Goal: Information Seeking & Learning: Compare options

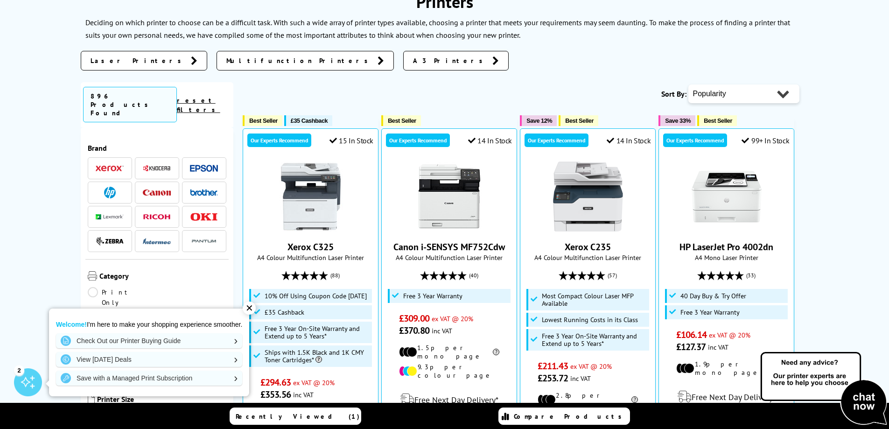
scroll to position [233, 0]
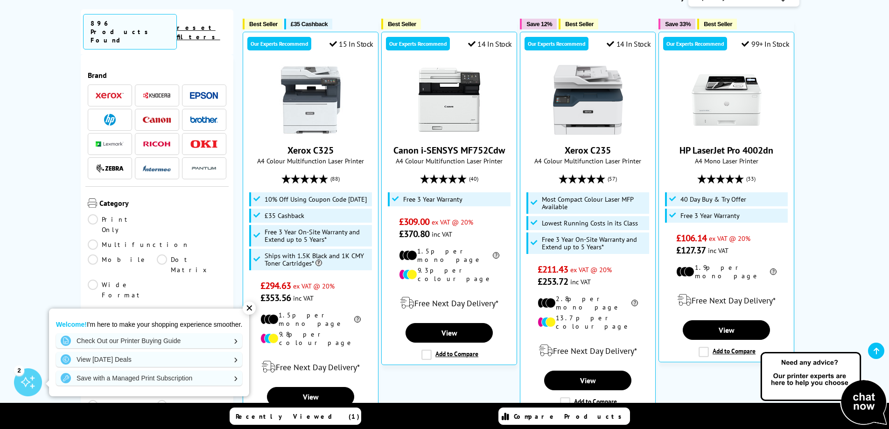
click at [155, 117] on img at bounding box center [157, 120] width 28 height 6
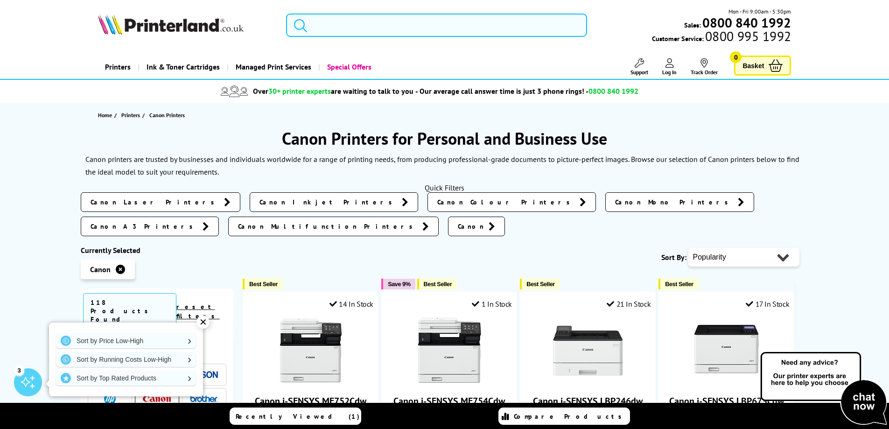
click at [372, 26] on input "search" at bounding box center [436, 25] width 301 height 23
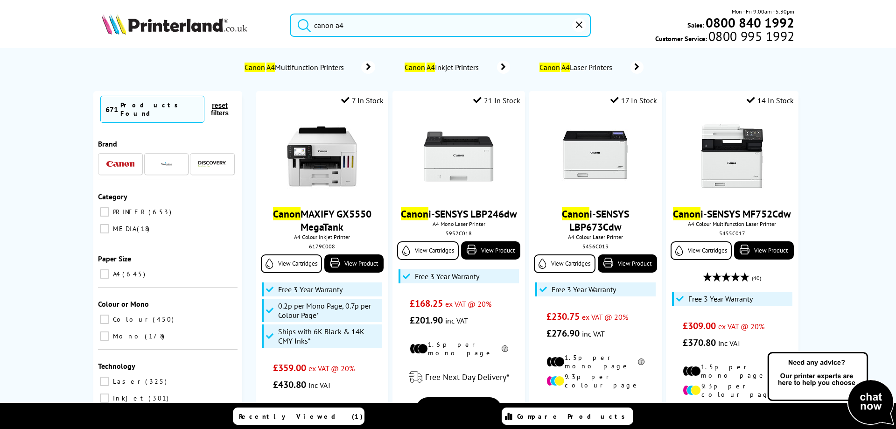
type input "canon a4"
click at [290, 14] on button "submit" at bounding box center [301, 24] width 23 height 21
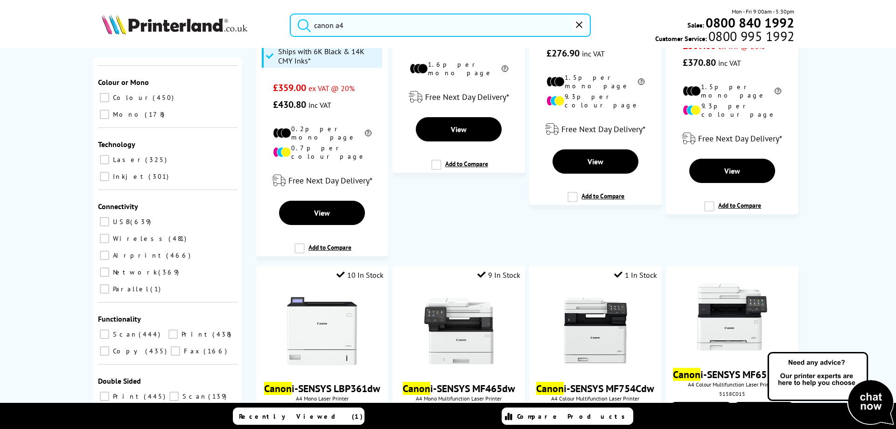
scroll to position [189, 0]
drag, startPoint x: 102, startPoint y: 258, endPoint x: 109, endPoint y: 258, distance: 7.5
click at [102, 328] on input "Scan 444" at bounding box center [104, 332] width 9 height 9
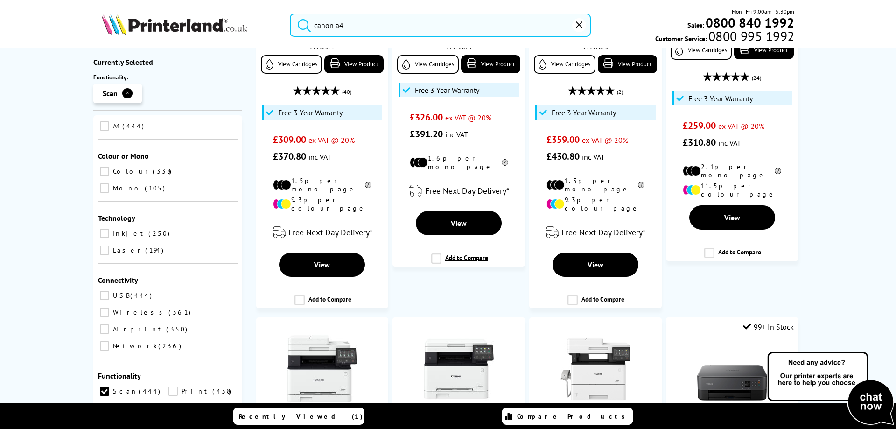
scroll to position [187, 0]
click at [168, 386] on input "Print 438" at bounding box center [172, 390] width 9 height 9
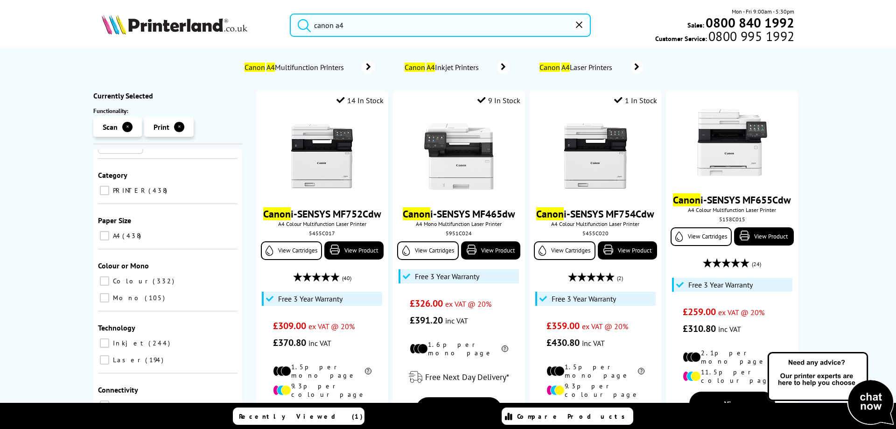
scroll to position [155, 0]
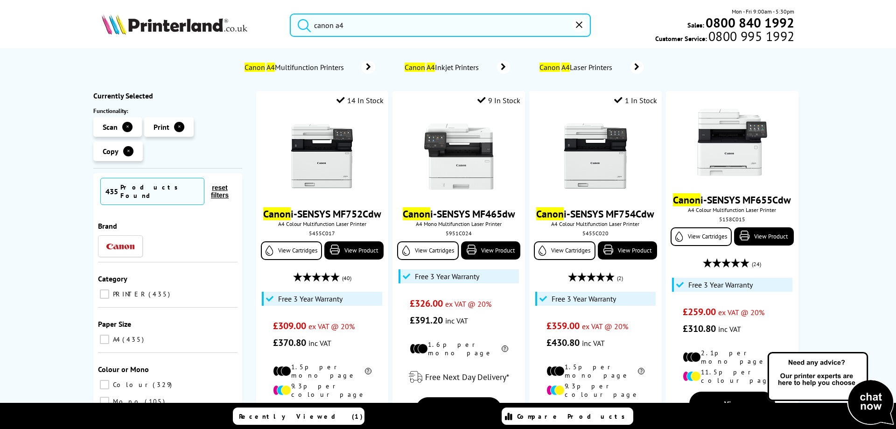
click at [100, 380] on input "Colour 329" at bounding box center [104, 384] width 9 height 9
checkbox input "true"
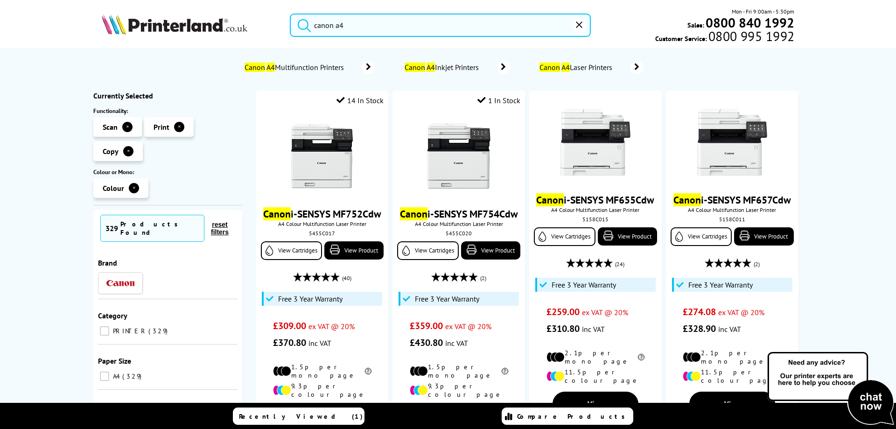
click at [101, 371] on input "A4 329" at bounding box center [104, 375] width 9 height 9
checkbox input "true"
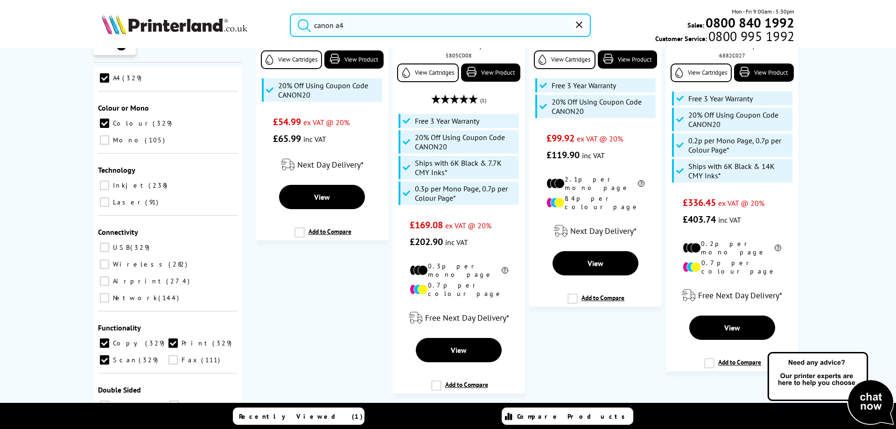
scroll to position [1893, 0]
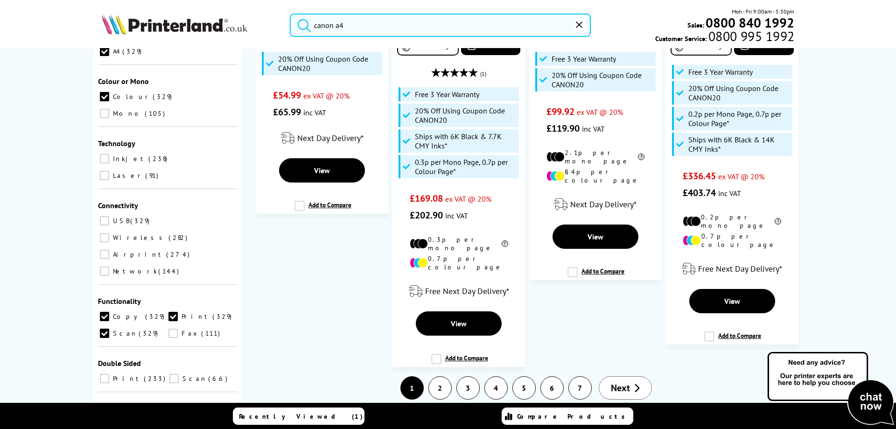
click at [103, 374] on input "Print 233" at bounding box center [104, 378] width 9 height 9
checkbox input "true"
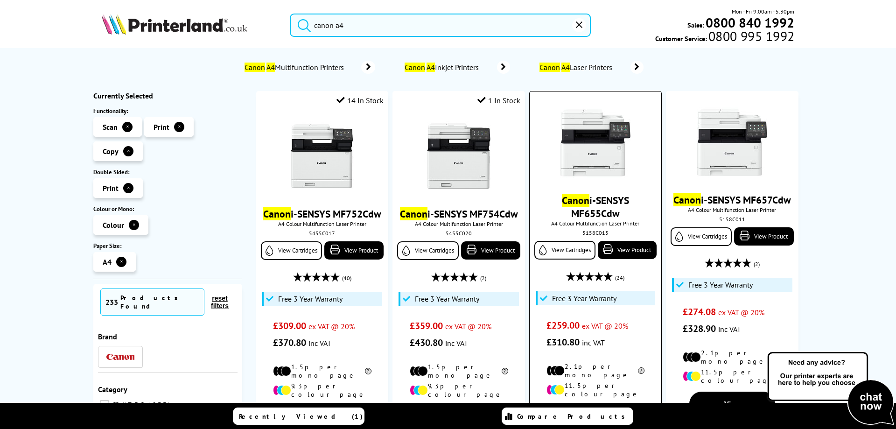
click at [572, 152] on img at bounding box center [595, 143] width 70 height 70
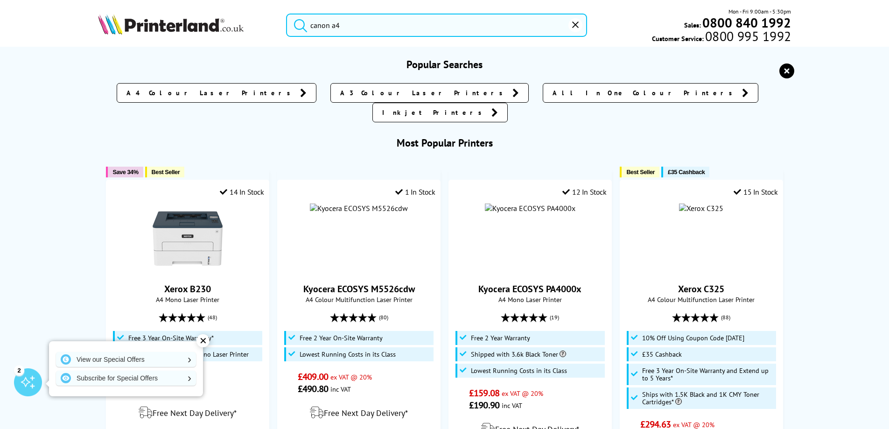
click at [373, 22] on input "canon a4" at bounding box center [436, 25] width 301 height 23
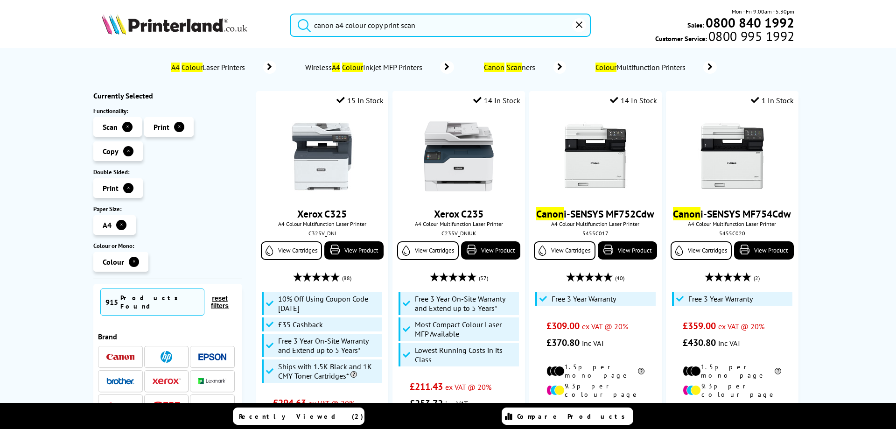
type input "canon a4 colour copy print scan"
click at [290, 14] on button "submit" at bounding box center [301, 24] width 23 height 21
click at [125, 346] on li at bounding box center [120, 357] width 45 height 22
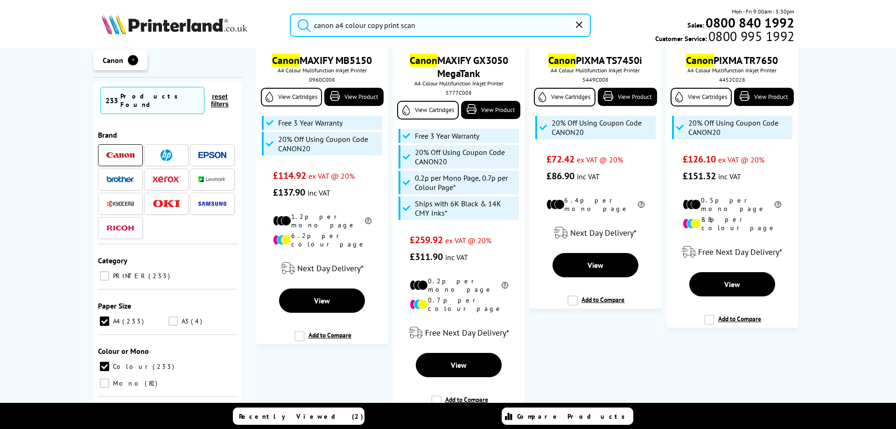
scroll to position [1964, 0]
